Goal: Go to known website: Access a specific website the user already knows

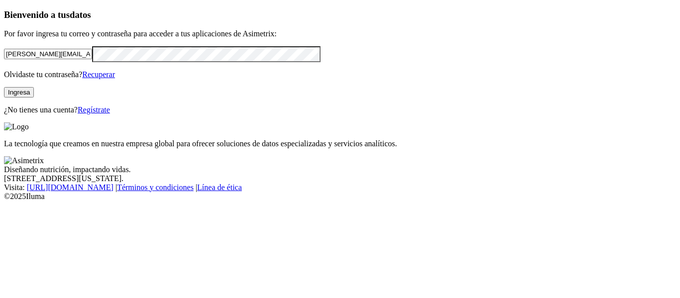
click at [34, 98] on button "Ingresa" at bounding box center [19, 92] width 30 height 10
